Goal: Task Accomplishment & Management: Use online tool/utility

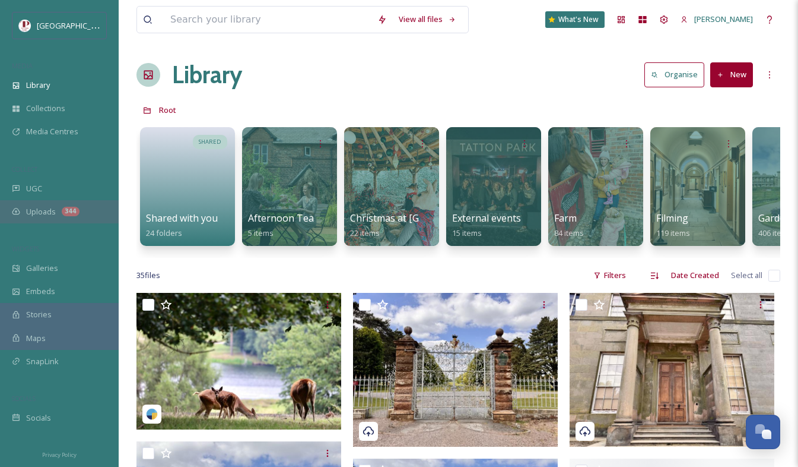
click at [53, 213] on span "Uploads" at bounding box center [41, 211] width 30 height 11
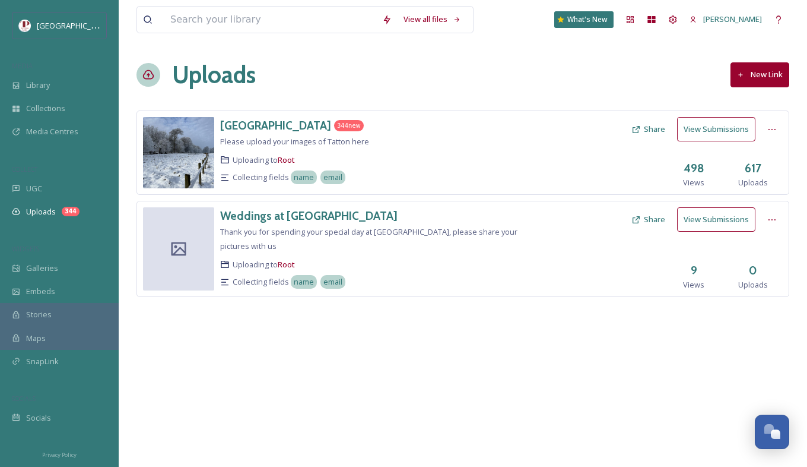
click at [727, 131] on button "View Submissions" at bounding box center [716, 129] width 78 height 24
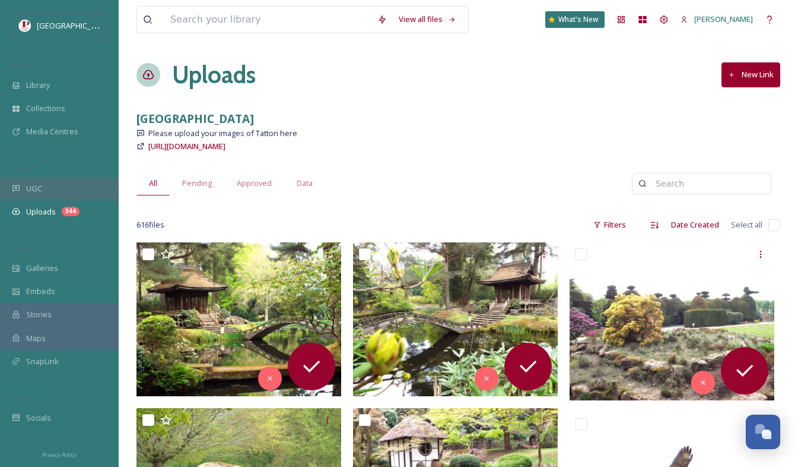
click at [37, 190] on span "UGC" at bounding box center [34, 188] width 16 height 11
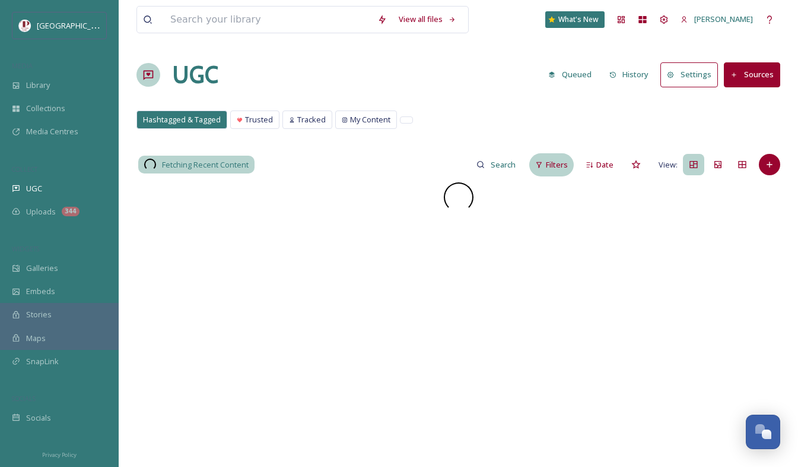
click at [550, 155] on div "Filters" at bounding box center [551, 164] width 45 height 23
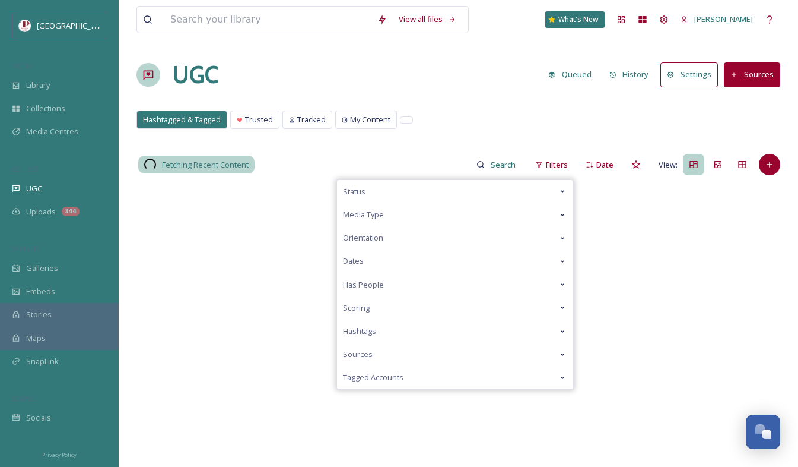
click at [372, 308] on div "Scoring" at bounding box center [455, 307] width 236 height 23
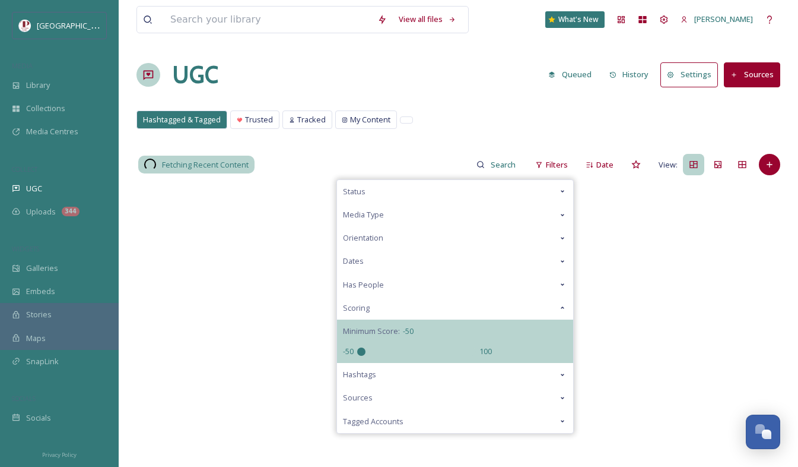
drag, startPoint x: 421, startPoint y: 351, endPoint x: 278, endPoint y: 327, distance: 145.1
type input "-50"
click at [357, 347] on input "range" at bounding box center [416, 351] width 119 height 8
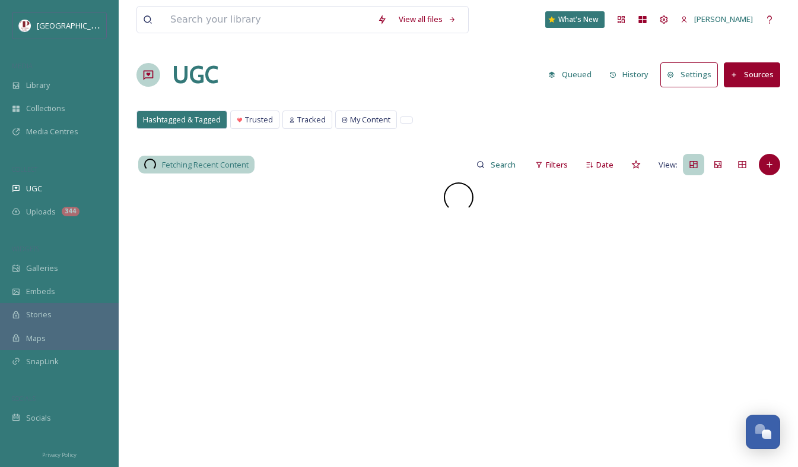
click at [446, 75] on div "UGC Queued History Settings Sources" at bounding box center [459, 75] width 644 height 36
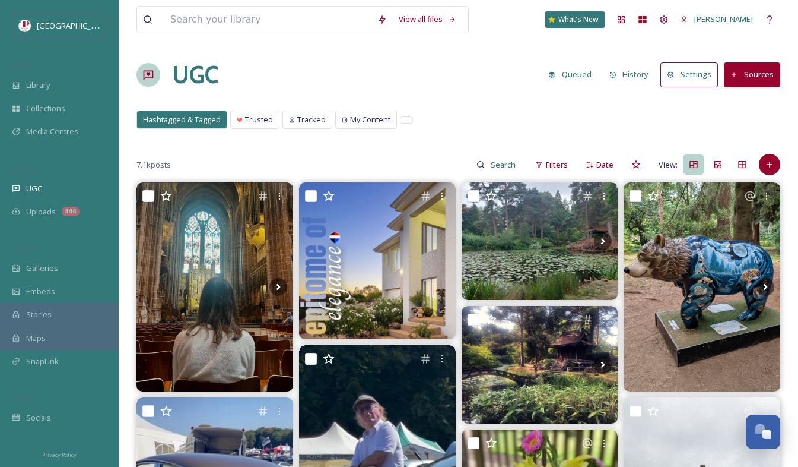
scroll to position [22, 0]
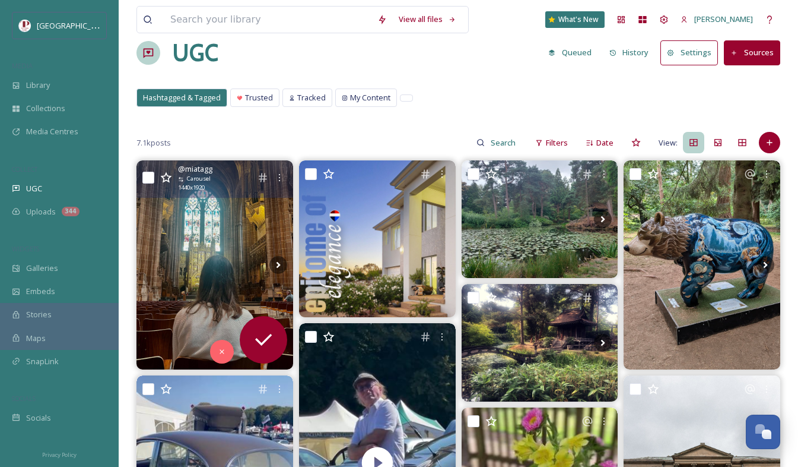
click at [217, 215] on img at bounding box center [215, 264] width 157 height 209
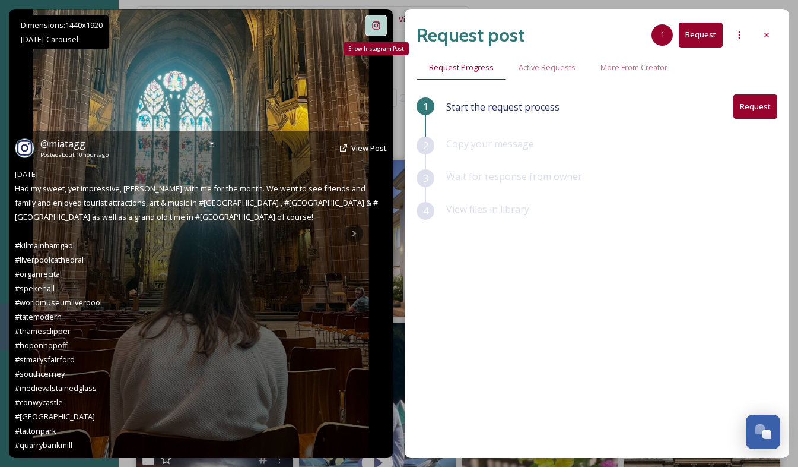
click at [379, 26] on icon at bounding box center [376, 25] width 9 height 9
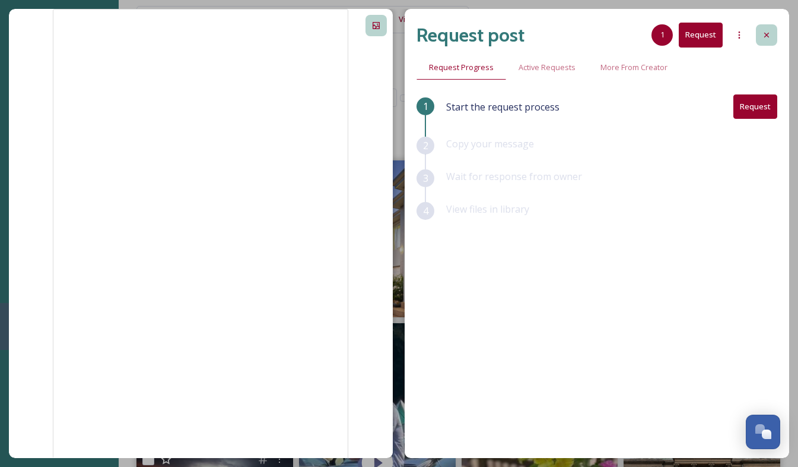
click at [765, 35] on icon at bounding box center [766, 34] width 9 height 9
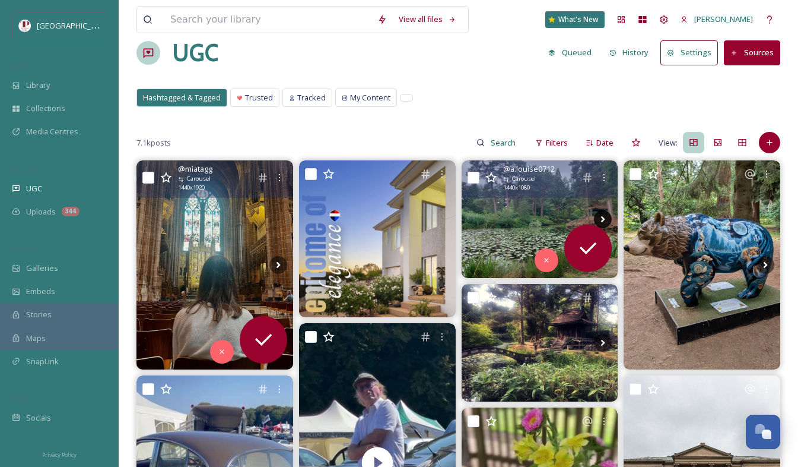
click at [606, 215] on icon at bounding box center [603, 219] width 18 height 18
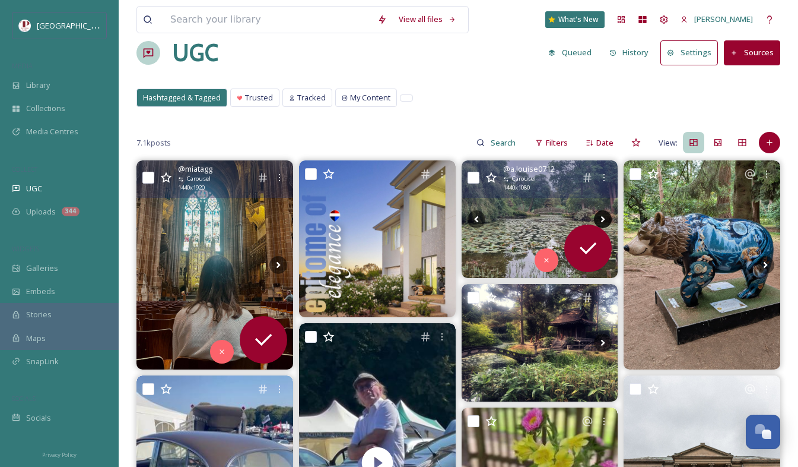
click at [606, 215] on icon at bounding box center [603, 219] width 18 height 18
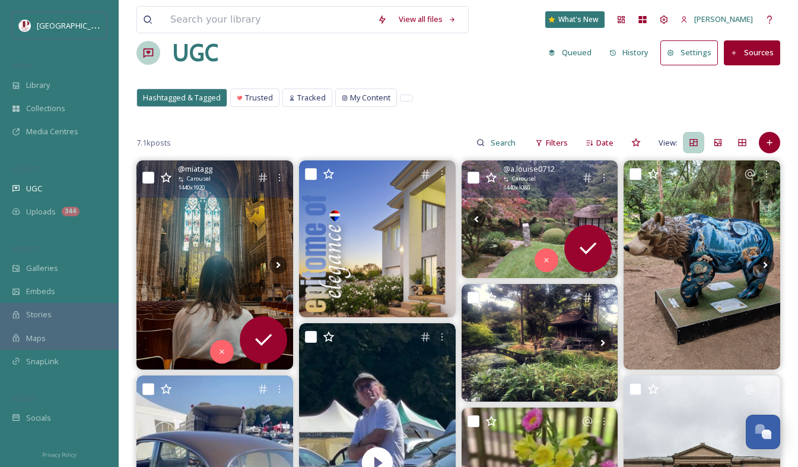
scroll to position [307, 0]
